Goal: Navigation & Orientation: Find specific page/section

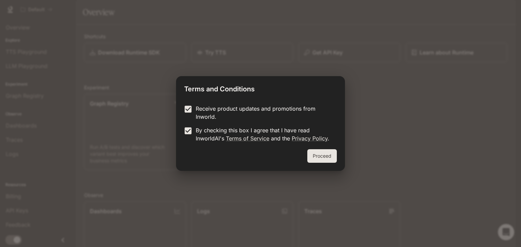
click at [328, 155] on button "Proceed" at bounding box center [321, 156] width 29 height 14
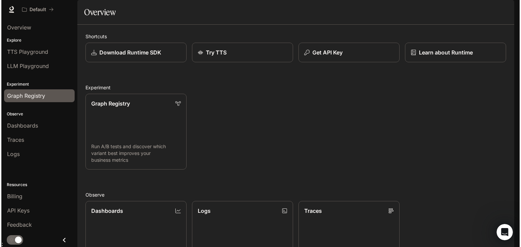
scroll to position [167, 0]
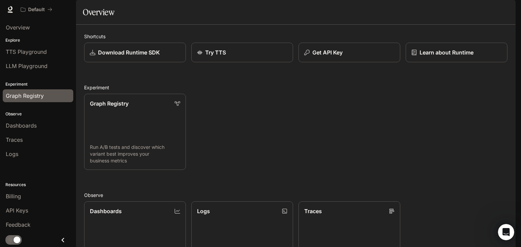
click at [35, 99] on span "Graph Registry" at bounding box center [25, 96] width 38 height 8
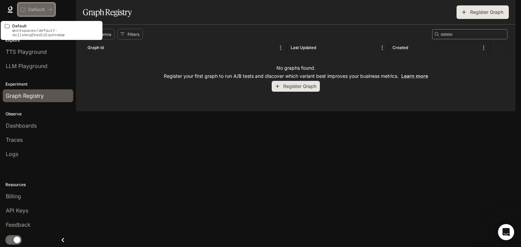
click at [42, 6] on button "Default" at bounding box center [37, 10] width 38 height 14
